Goal: Navigation & Orientation: Go to known website

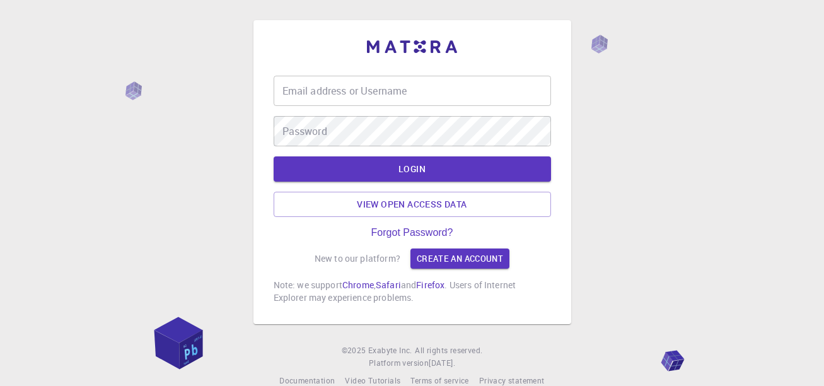
drag, startPoint x: 358, startPoint y: 83, endPoint x: 356, endPoint y: 91, distance: 8.4
click at [358, 83] on input "Email address or Username" at bounding box center [412, 91] width 277 height 30
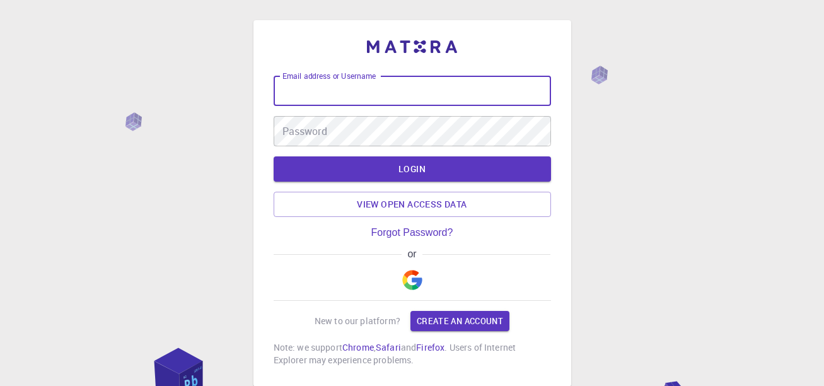
click at [356, 92] on input "Email address or Username" at bounding box center [412, 91] width 277 height 30
click at [410, 278] on img "button" at bounding box center [412, 280] width 20 height 20
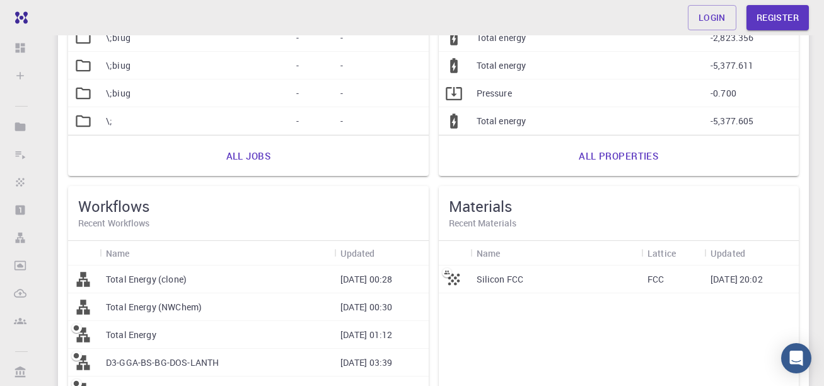
scroll to position [132, 0]
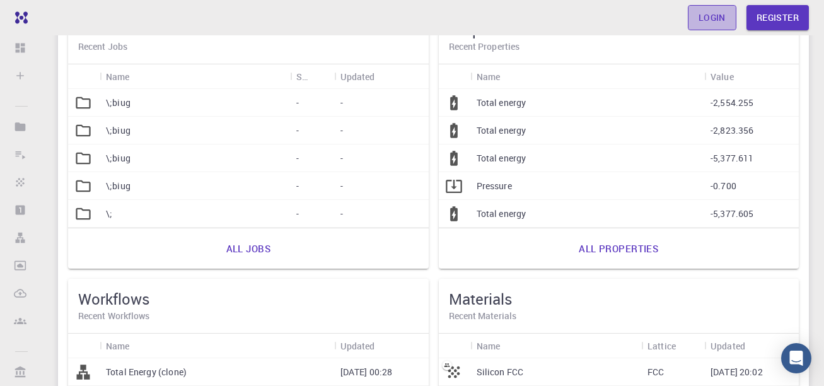
click at [707, 18] on link "Login" at bounding box center [712, 17] width 49 height 25
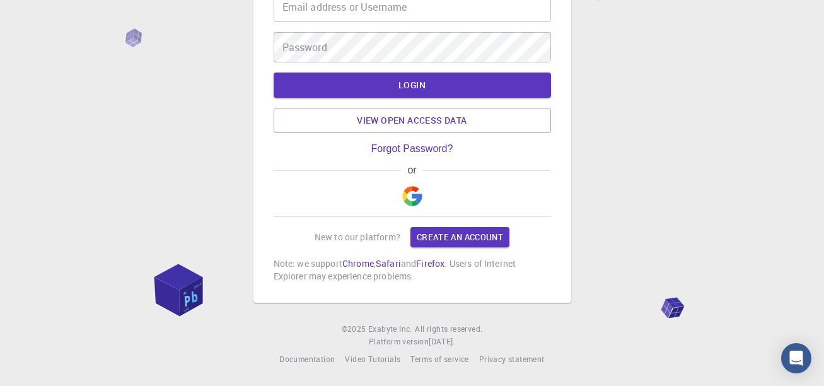
scroll to position [84, 0]
click at [412, 194] on img "button" at bounding box center [412, 196] width 20 height 20
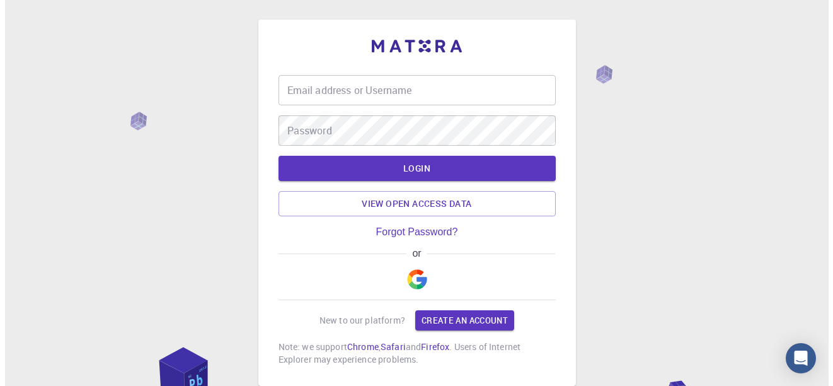
scroll to position [0, 0]
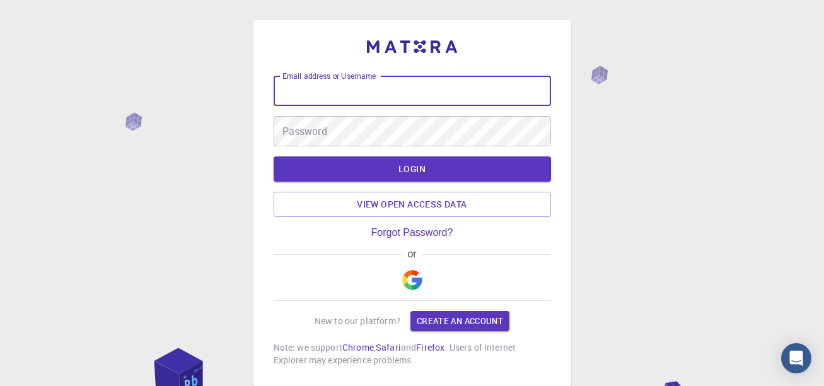
click at [373, 93] on input "Email address or Username" at bounding box center [412, 91] width 277 height 30
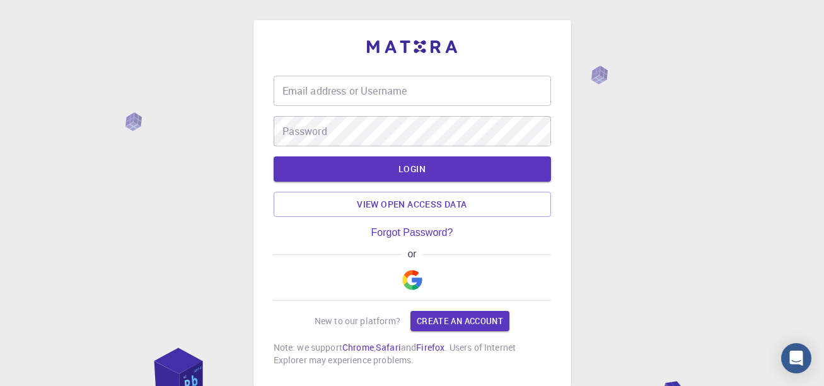
click at [393, 37] on div "Email address or Username Email address or Username Password Password LOGIN Vie…" at bounding box center [412, 203] width 318 height 366
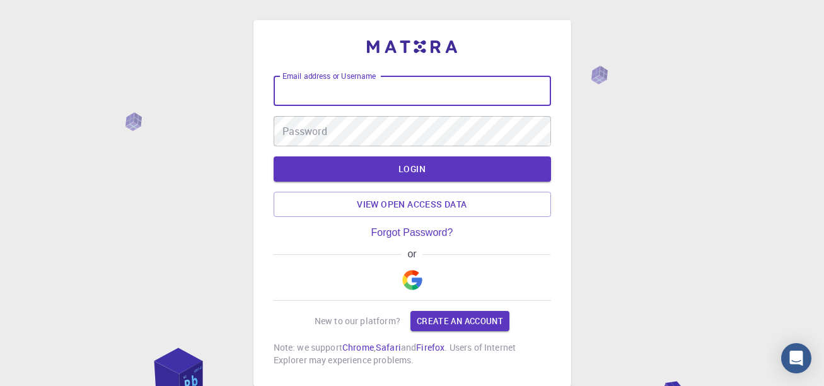
click at [363, 81] on div "Email address or Username Email address or Username" at bounding box center [412, 91] width 277 height 30
click at [414, 73] on div "Email address or Username Email address or Username Password Password LOGIN Vie…" at bounding box center [412, 203] width 277 height 326
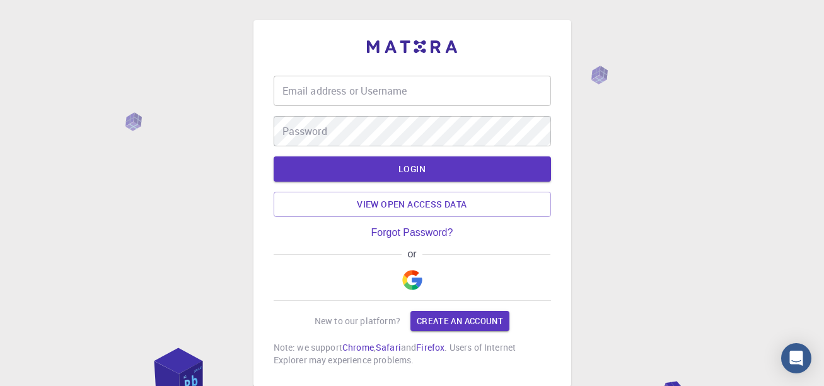
click at [671, 110] on div "Email address or Username Email address or Username Password Password LOGIN Vie…" at bounding box center [412, 235] width 824 height 470
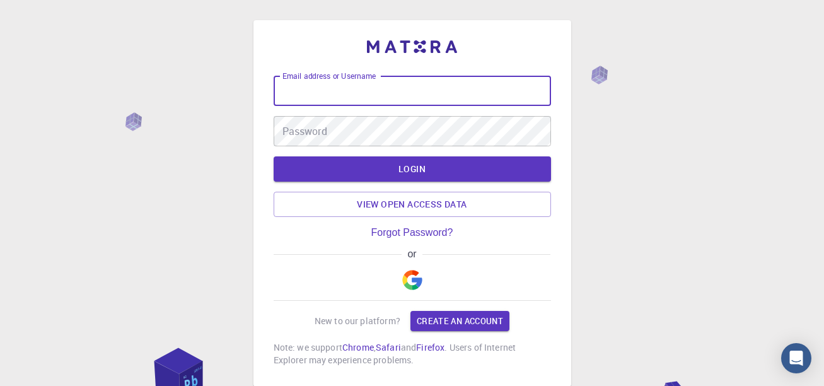
click at [420, 102] on input "Email address or Username" at bounding box center [412, 91] width 277 height 30
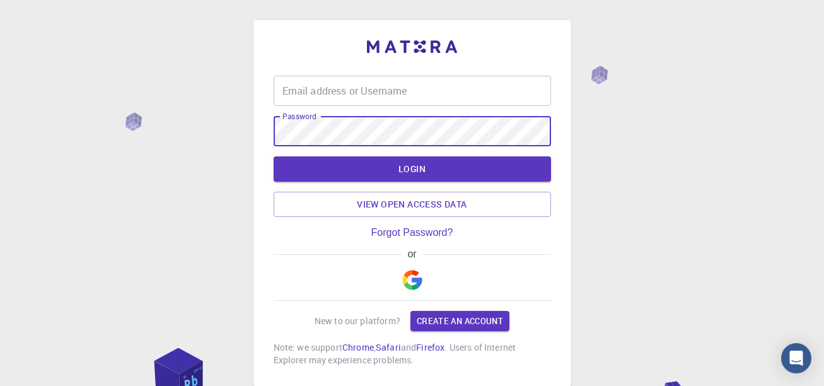
click at [406, 96] on input "Email address or Username" at bounding box center [412, 91] width 277 height 30
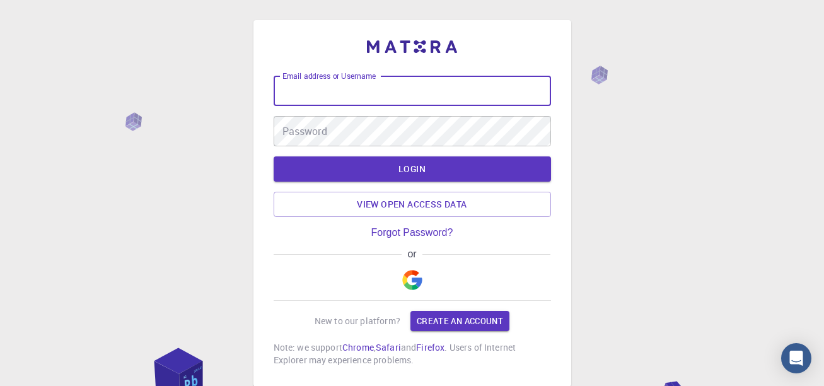
drag, startPoint x: 600, startPoint y: 156, endPoint x: 593, endPoint y: 160, distance: 7.9
click at [600, 156] on div "Email address or Username Email address or Username Password Password LOGIN Vie…" at bounding box center [412, 235] width 824 height 470
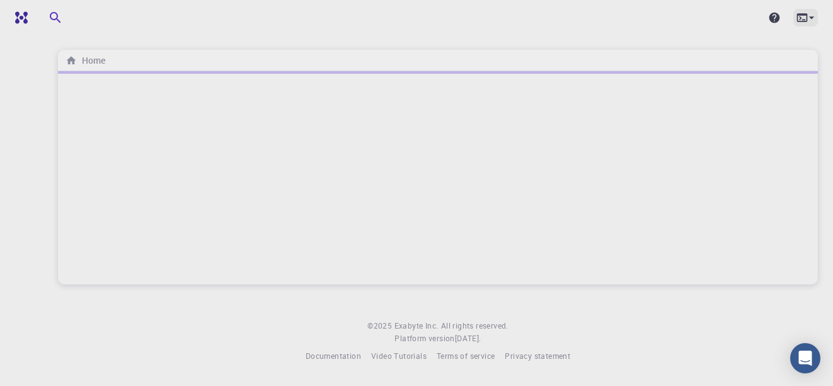
click at [806, 16] on icon at bounding box center [812, 17] width 13 height 13
click at [540, 51] on div at bounding box center [416, 193] width 833 height 386
